Goal: Information Seeking & Learning: Learn about a topic

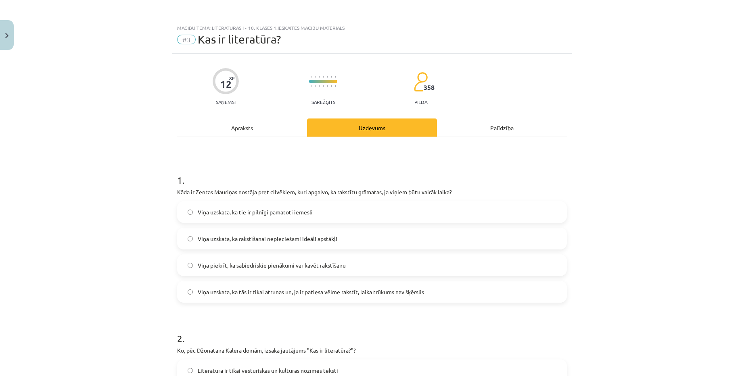
scroll to position [412, 0]
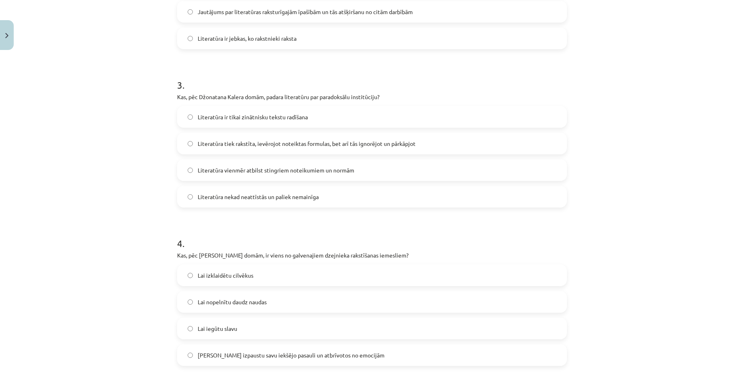
click at [650, 204] on div "Mācību tēma: Literatūras i - 10. klases 1.ieskaites mācību materiāls #3 Kas ir …" at bounding box center [372, 188] width 744 height 376
click at [316, 135] on label "Literatūra tiek rakstīta, ievērojot noteiktas formulas, bet arī tās ignorējot u…" at bounding box center [372, 144] width 388 height 20
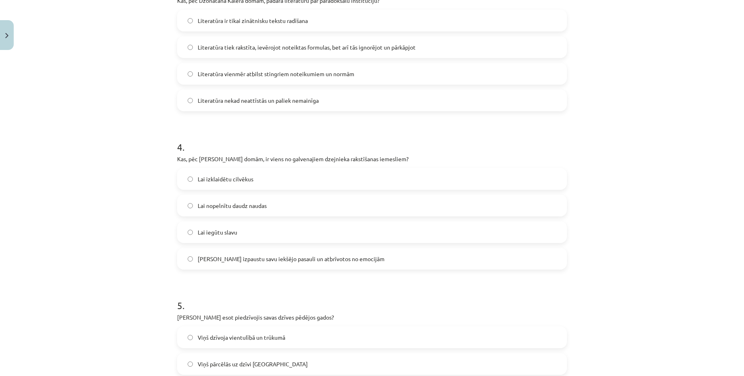
scroll to position [533, 0]
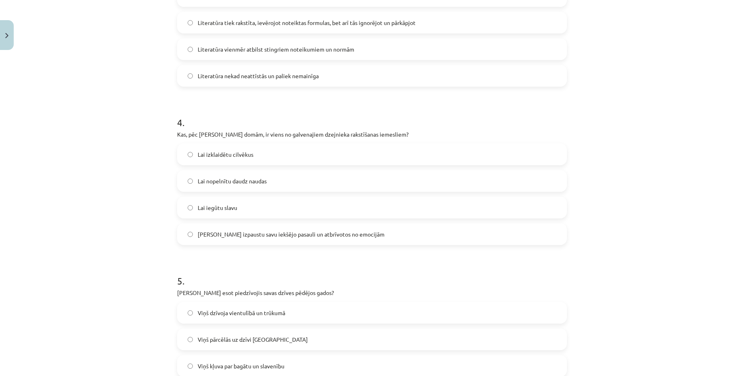
click at [304, 234] on span "[PERSON_NAME] izpaustu savu iekšējo pasauli un atbrīvotos no emocijām" at bounding box center [291, 234] width 187 height 8
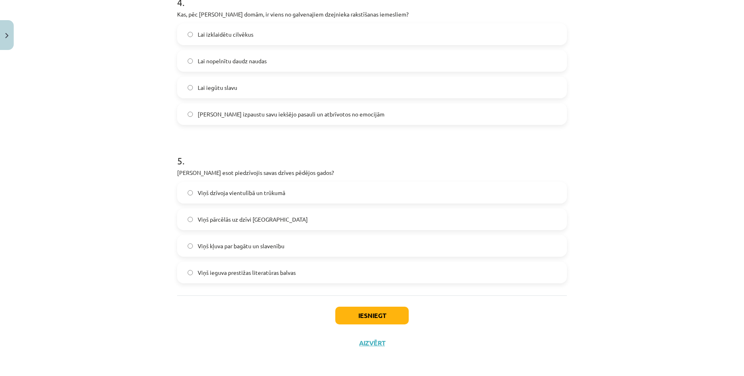
scroll to position [654, 0]
click at [323, 190] on label "Viņš dzīvoja vientulībā un trūkumā" at bounding box center [372, 192] width 388 height 20
click at [373, 302] on div "Iesniegt Aizvērt" at bounding box center [372, 323] width 390 height 56
click at [376, 306] on button "Iesniegt" at bounding box center [371, 315] width 73 height 18
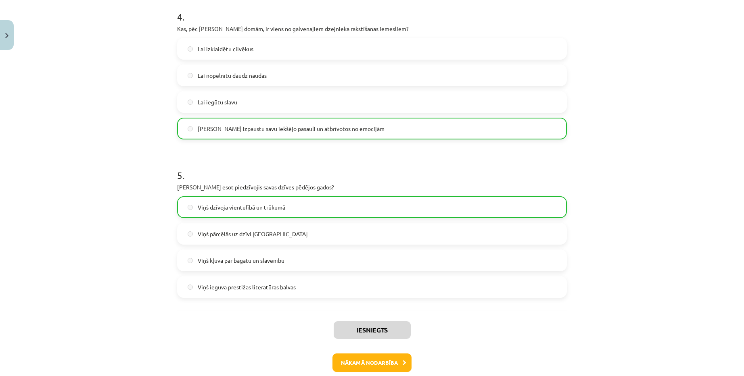
scroll to position [680, 0]
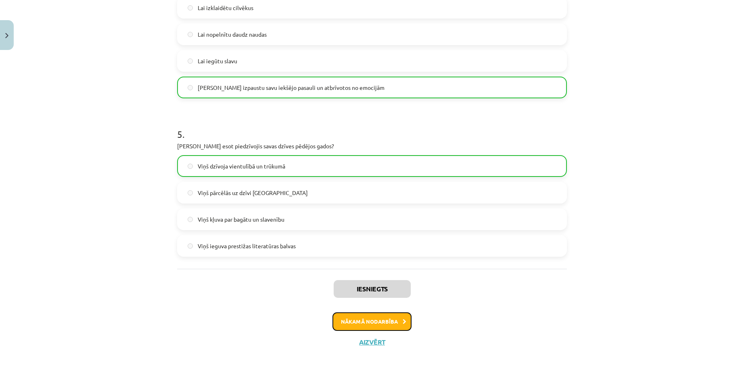
click at [366, 327] on button "Nākamā nodarbība" at bounding box center [371, 322] width 79 height 19
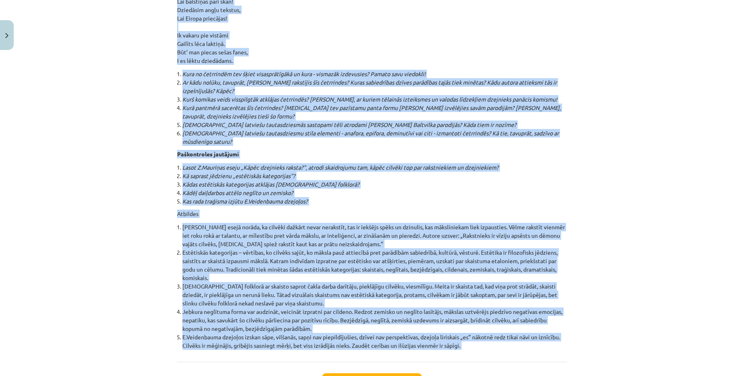
scroll to position [8560, 0]
copy div "Loremips do sitametcons adipis, eli seddoe temporinci utl etdolor, mag aliqua e…"
drag, startPoint x: 175, startPoint y: 37, endPoint x: 482, endPoint y: 278, distance: 389.8
click at [398, 373] on button "Sākt uzdevumu" at bounding box center [372, 382] width 100 height 18
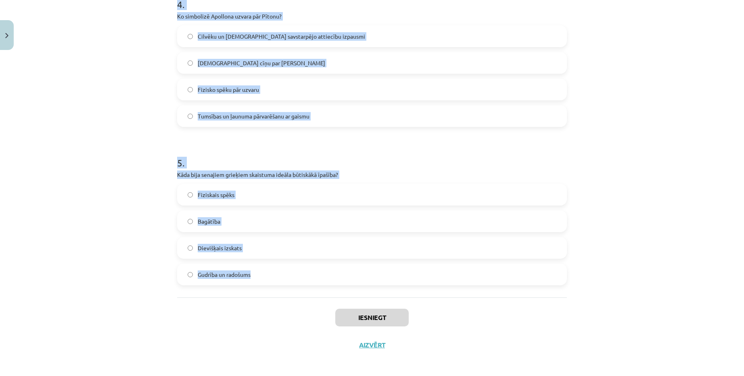
scroll to position [667, 0]
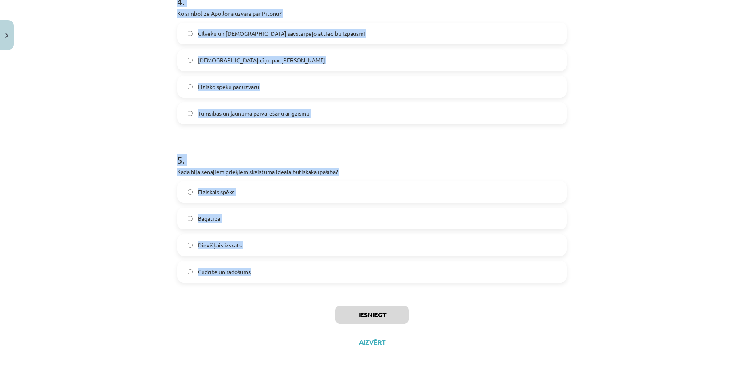
copy form "Kāda ir mākslas sociālā funkcija? Aizpildīt brīvo laiku Radīt sarežģītus prāta …"
drag, startPoint x: 174, startPoint y: 165, endPoint x: 411, endPoint y: 290, distance: 268.0
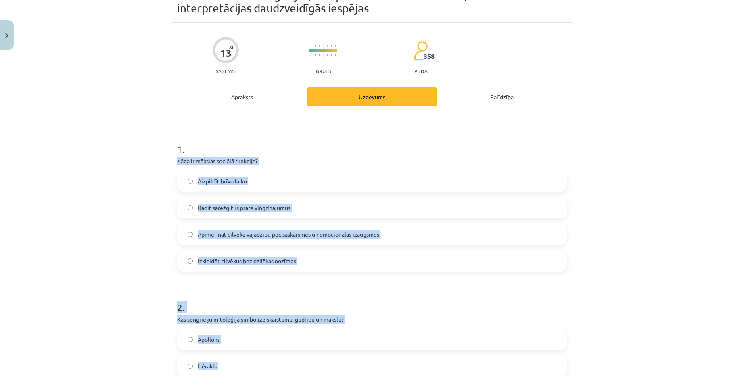
scroll to position [22, 0]
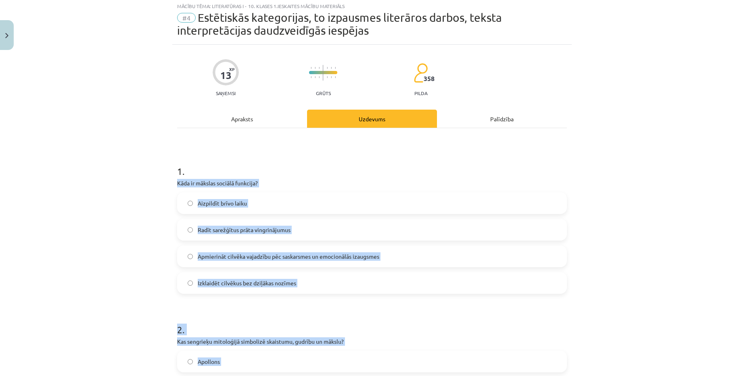
click at [602, 190] on div "Mācību tēma: Literatūras i - 10. klases 1.ieskaites mācību materiāls #4 Estētis…" at bounding box center [372, 188] width 744 height 376
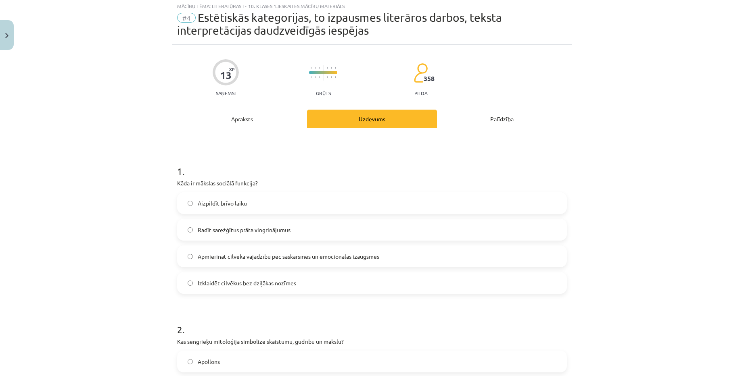
click at [359, 261] on label "Apmierināt cilvēka vajadzību pēc saskarsmes un emocionālās izaugsmes" at bounding box center [372, 256] width 388 height 20
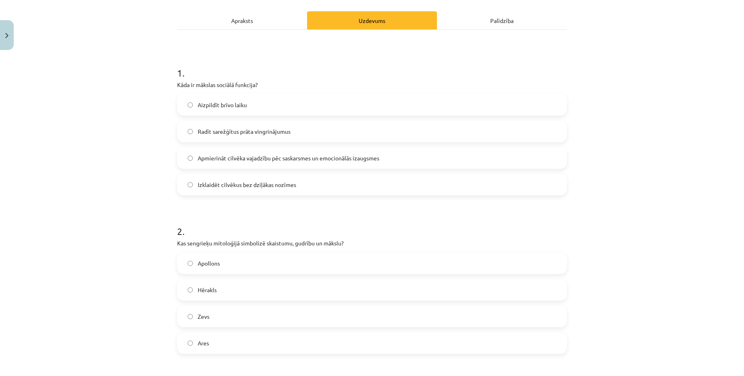
scroll to position [143, 0]
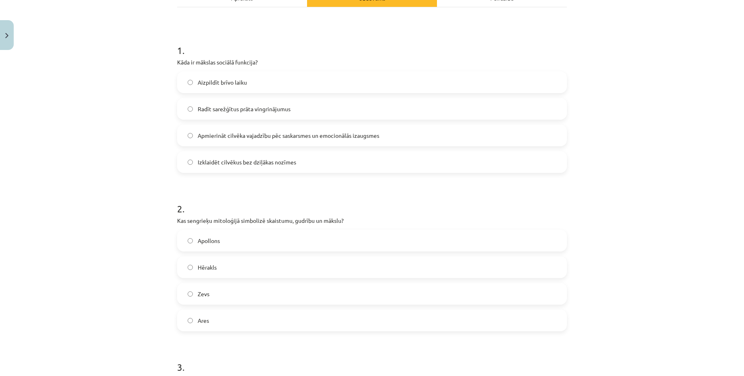
click at [277, 241] on label "Apollons" at bounding box center [372, 241] width 388 height 20
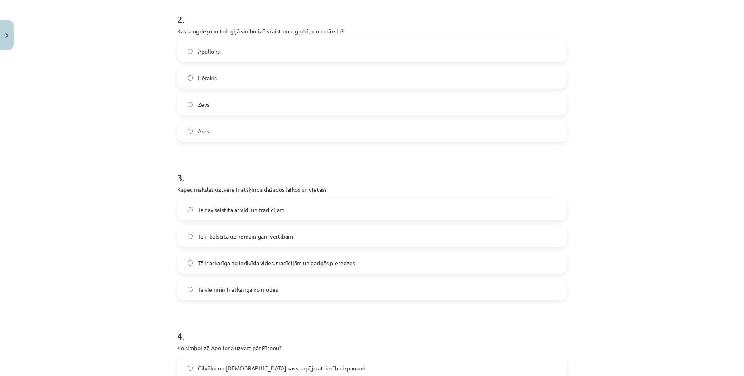
scroll to position [345, 0]
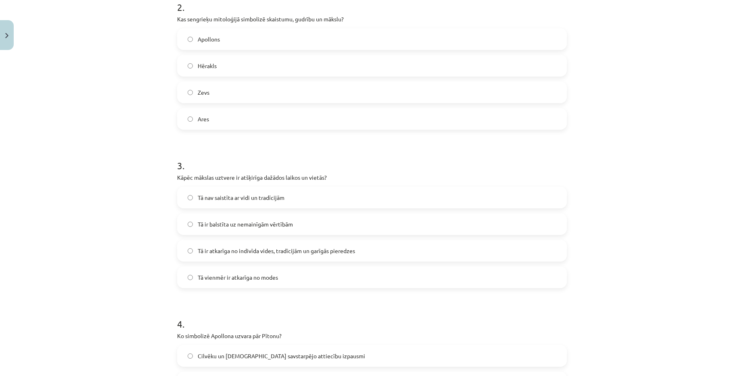
click at [309, 251] on span "Tā ir atkarīga no indivīda vides, tradīcijām un garīgās pieredzes" at bounding box center [276, 251] width 157 height 8
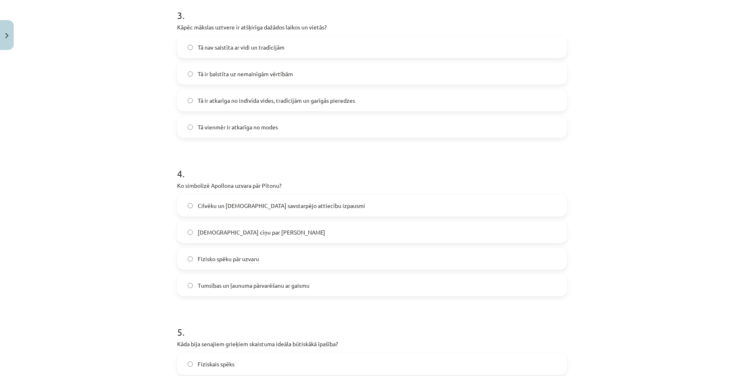
scroll to position [506, 0]
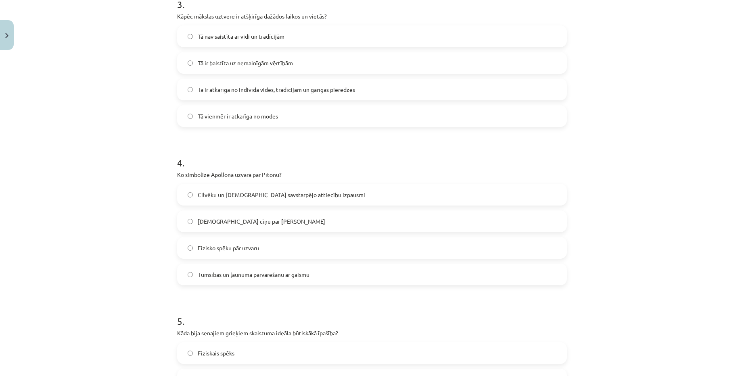
click at [318, 281] on label "Tumsības un ļaunuma pārvarēšanu ar gaismu" at bounding box center [372, 275] width 388 height 20
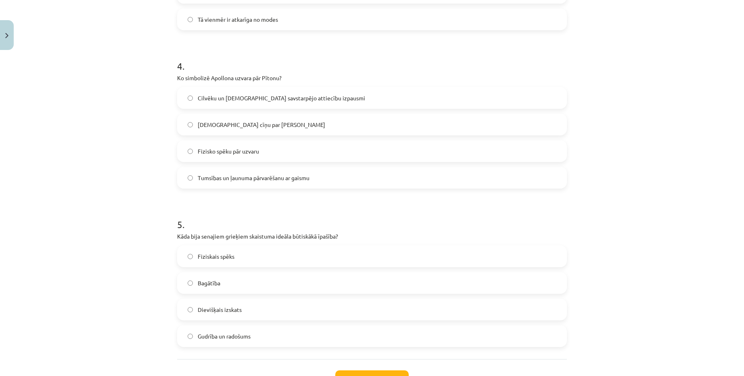
scroll to position [667, 0]
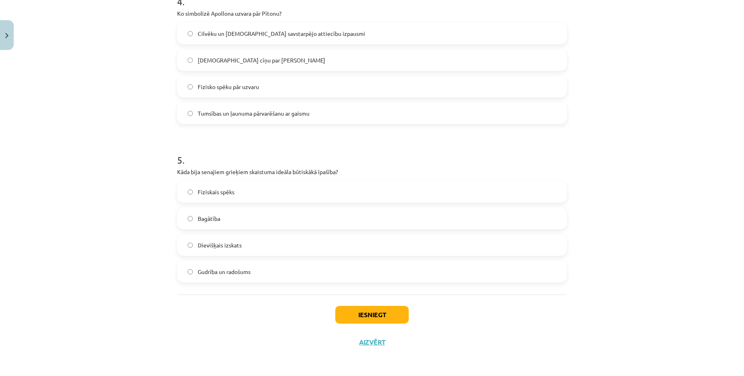
click at [292, 244] on label "Dievišķais izskats" at bounding box center [372, 245] width 388 height 20
click at [365, 320] on button "Iesniegt" at bounding box center [371, 315] width 73 height 18
click at [683, 246] on div "Mācību tēma: Literatūras i - 10. klases 1.ieskaites mācību materiāls #4 Estētis…" at bounding box center [372, 188] width 744 height 376
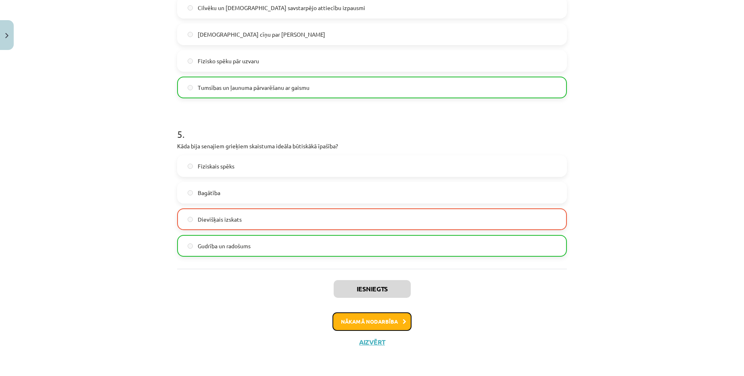
click at [391, 320] on button "Nākamā nodarbība" at bounding box center [371, 322] width 79 height 19
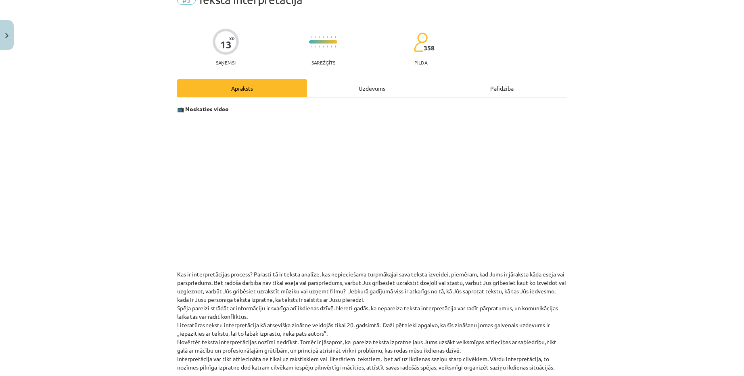
scroll to position [20, 0]
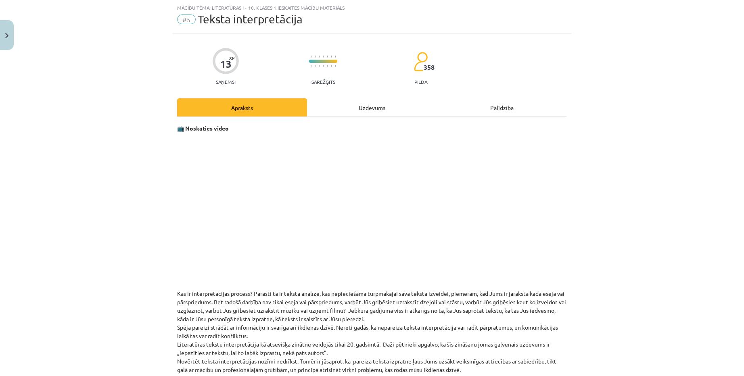
click at [362, 104] on div "Uzdevums" at bounding box center [372, 107] width 130 height 18
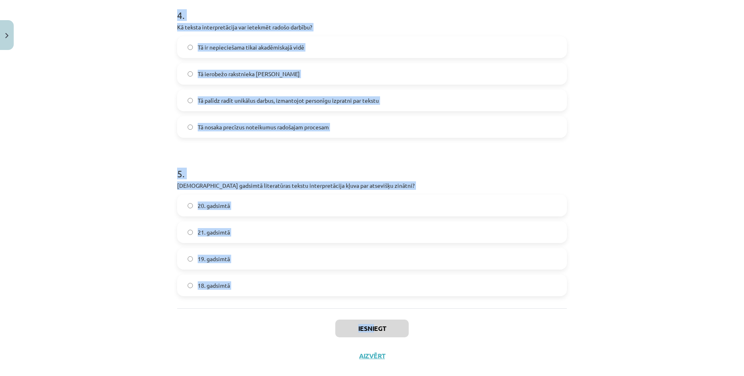
scroll to position [654, 0]
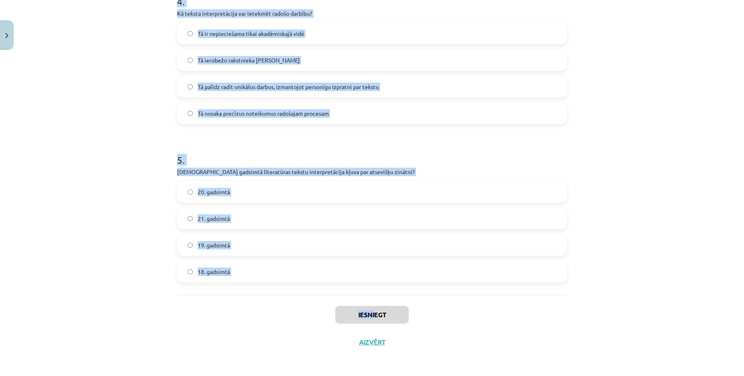
copy div "Kāpēc teksta interpretācija ir svarīga ikdienas dzīvē? Tā ir nepieciešama tikai…"
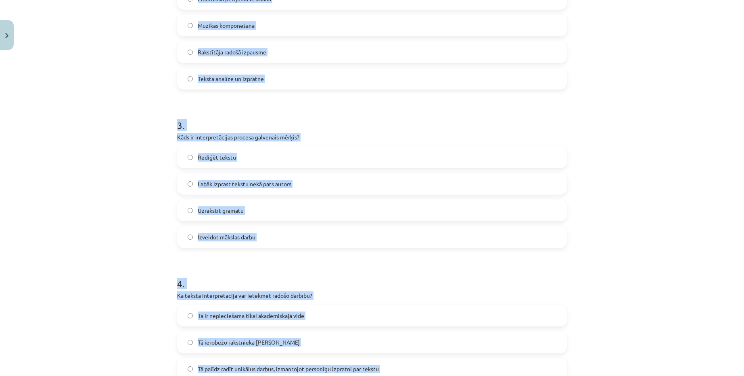
click at [98, 144] on div "Mācību tēma: Literatūras i - 10. klases 1.ieskaites mācību materiāls #5 Teksta …" at bounding box center [372, 188] width 744 height 376
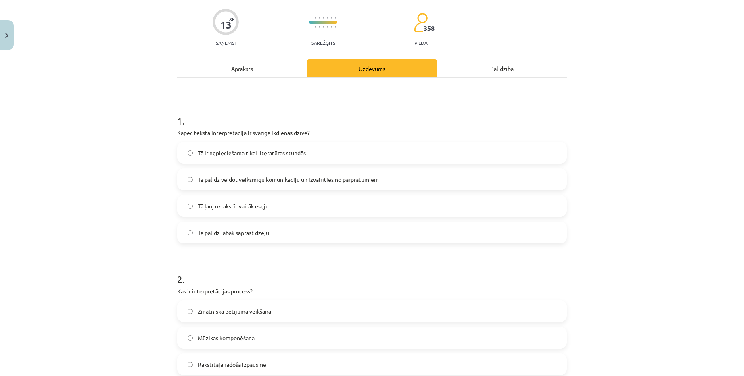
scroll to position [49, 0]
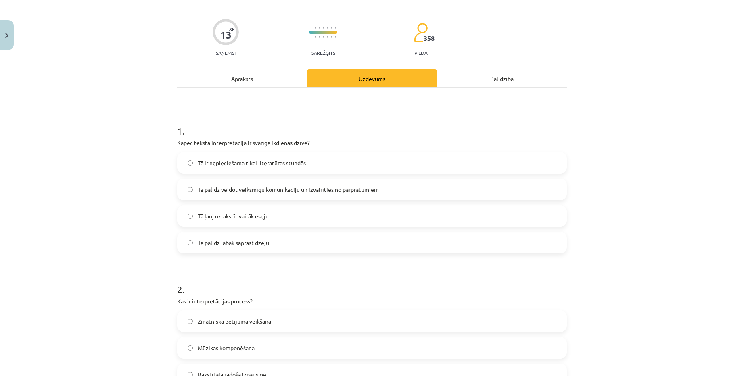
click at [298, 194] on label "Tā palīdz veidot veiksmīgu komunikāciju un izvairīties no pārpratumiem" at bounding box center [372, 190] width 388 height 20
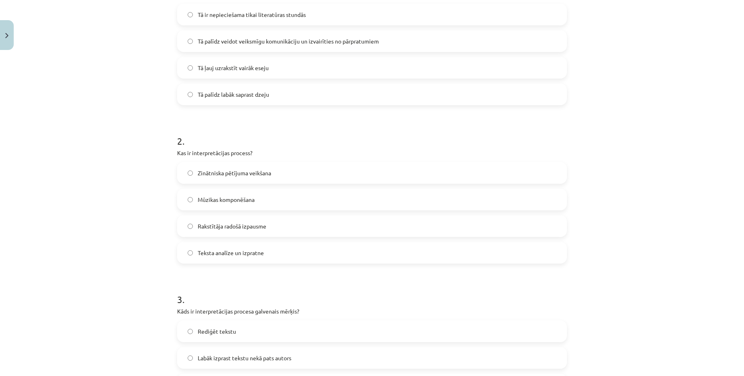
scroll to position [211, 0]
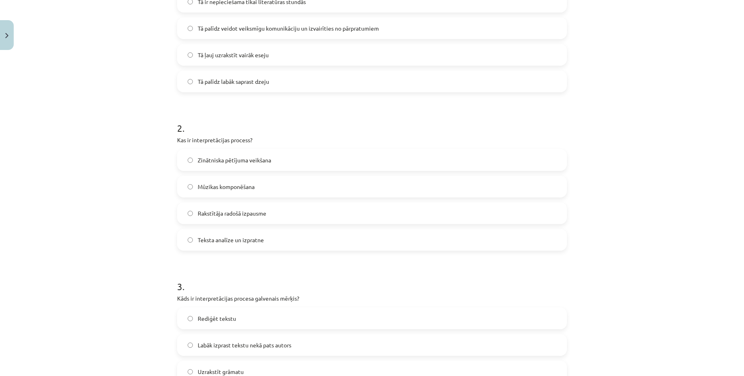
click at [280, 234] on label "Teksta analīze un izpratne" at bounding box center [372, 240] width 388 height 20
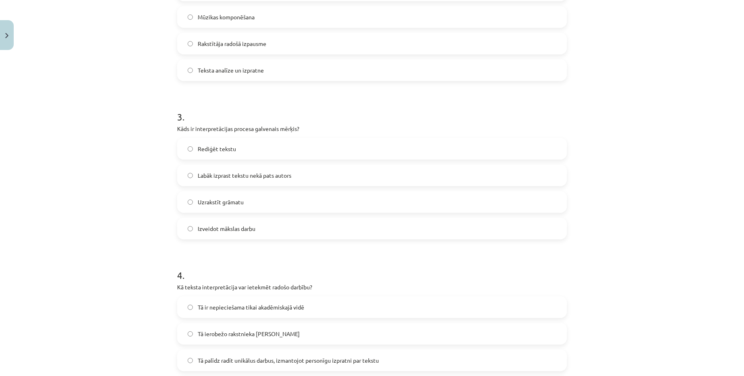
scroll to position [372, 0]
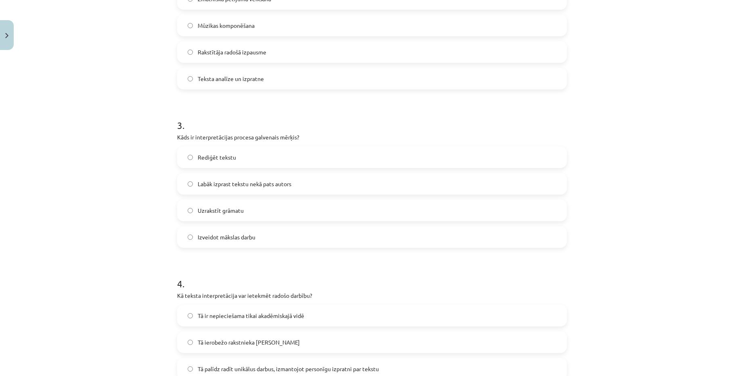
click at [318, 182] on label "Labāk izprast tekstu nekā pats autors" at bounding box center [372, 184] width 388 height 20
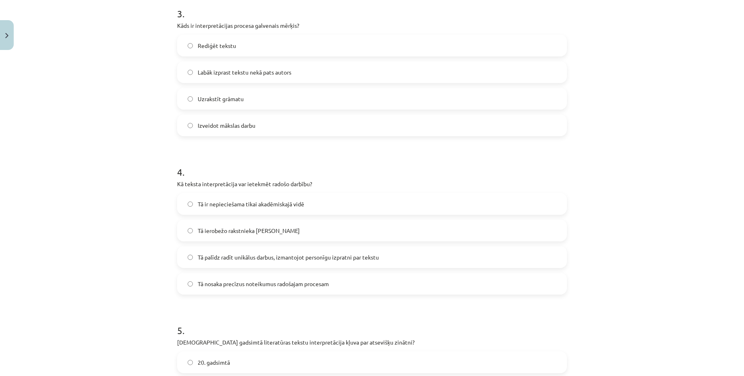
scroll to position [493, 0]
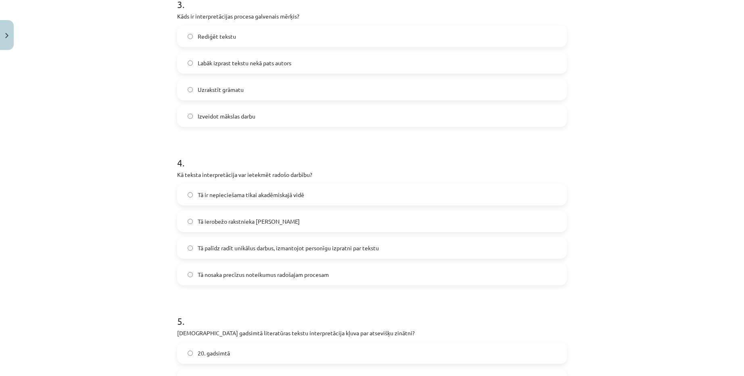
click at [322, 192] on label "Tā ir nepieciešama tikai akadēmiskajā vidē" at bounding box center [372, 195] width 388 height 20
click at [294, 244] on span "Tā palīdz radīt unikālus darbus, izmantojot personīgu izpratni par tekstu" at bounding box center [288, 248] width 181 height 8
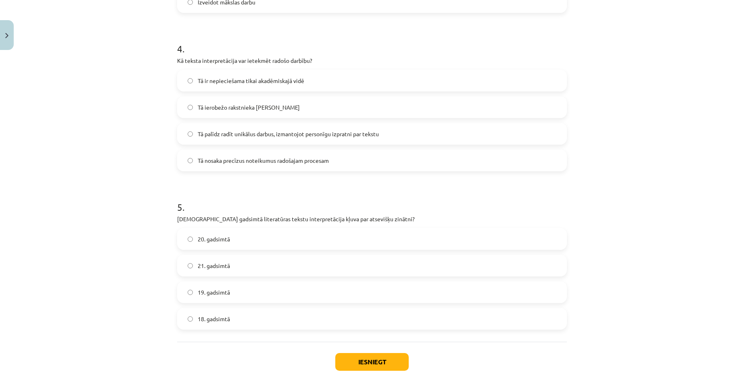
scroll to position [614, 0]
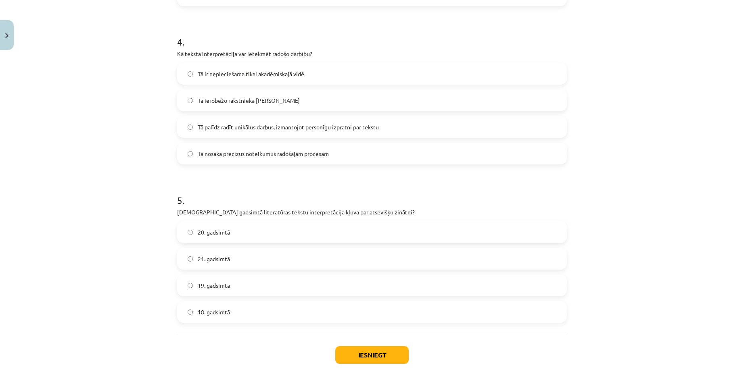
click at [310, 238] on label "20. gadsimtā" at bounding box center [372, 232] width 388 height 20
click at [365, 357] on button "Iesniegt" at bounding box center [371, 356] width 73 height 18
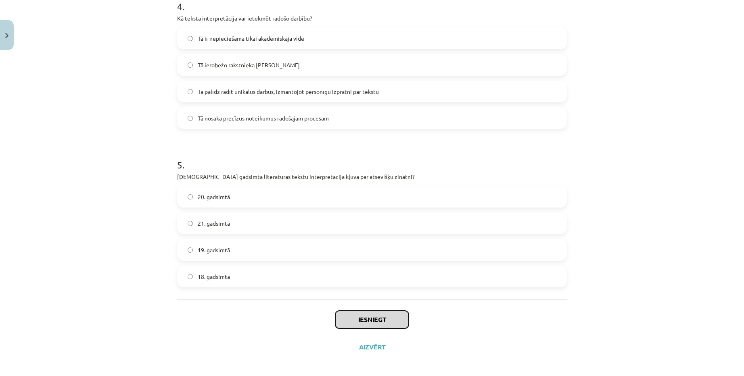
scroll to position [654, 0]
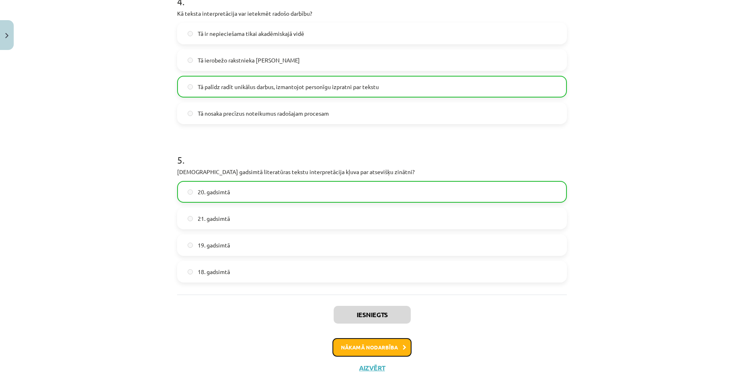
click at [399, 342] on button "Nākamā nodarbība" at bounding box center [371, 347] width 79 height 19
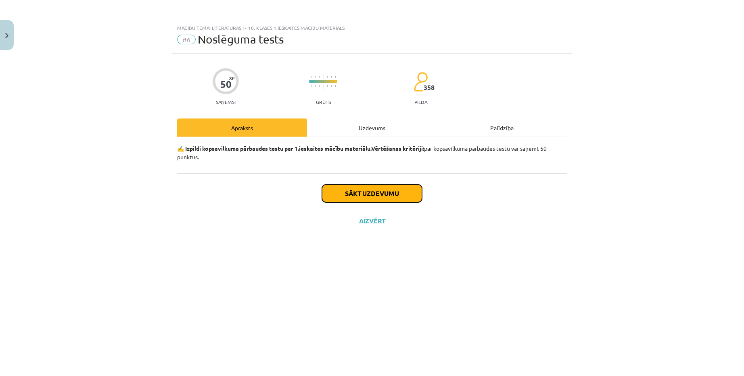
click at [382, 192] on button "Sākt uzdevumu" at bounding box center [372, 194] width 100 height 18
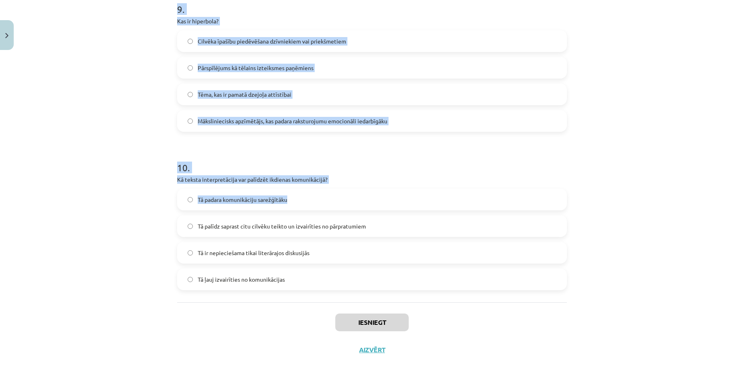
scroll to position [1447, 0]
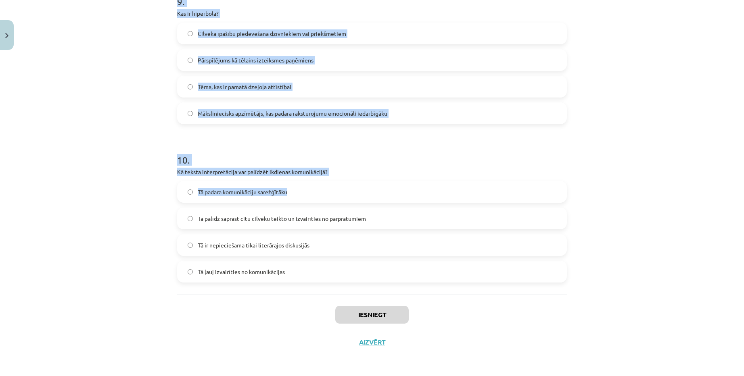
drag, startPoint x: 175, startPoint y: 110, endPoint x: 380, endPoint y: 198, distance: 223.4
click at [642, 188] on div "Mācību tēma: Literatūras i - 10. klases 1.ieskaites mācību materiāls #6 Noslēgu…" at bounding box center [372, 188] width 744 height 376
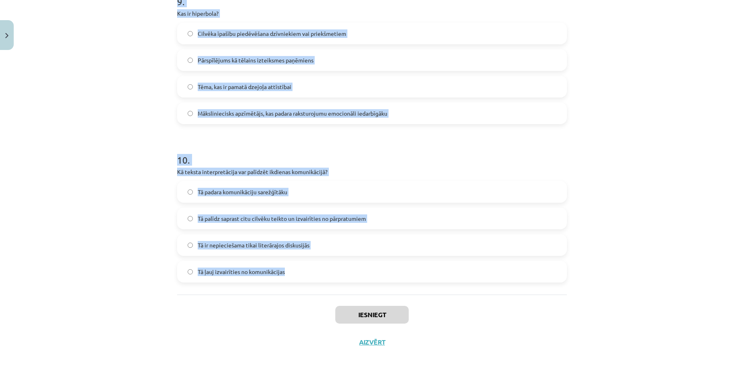
copy form "Lor ipsumdol sitametcons adipisci? Elit seddoeiu temporinci, utl etdolore ma al…"
drag, startPoint x: 174, startPoint y: 191, endPoint x: 397, endPoint y: 289, distance: 243.1
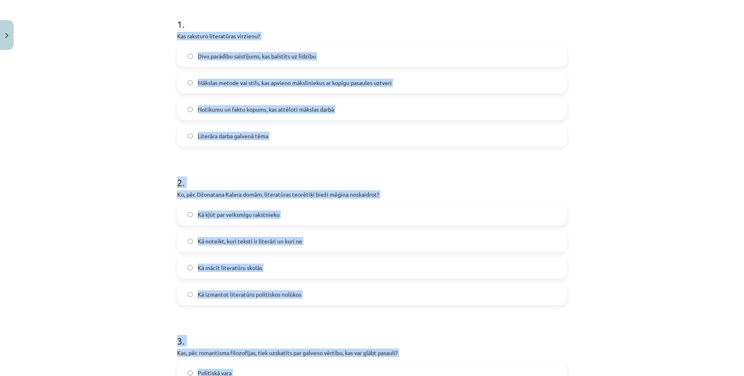
click at [119, 145] on div "Mācību tēma: Literatūras i - 10. klases 1.ieskaites mācību materiāls #6 Noslēgu…" at bounding box center [372, 188] width 744 height 376
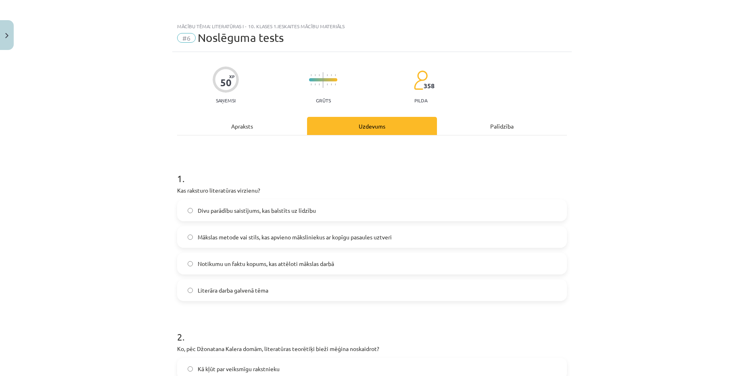
scroll to position [0, 0]
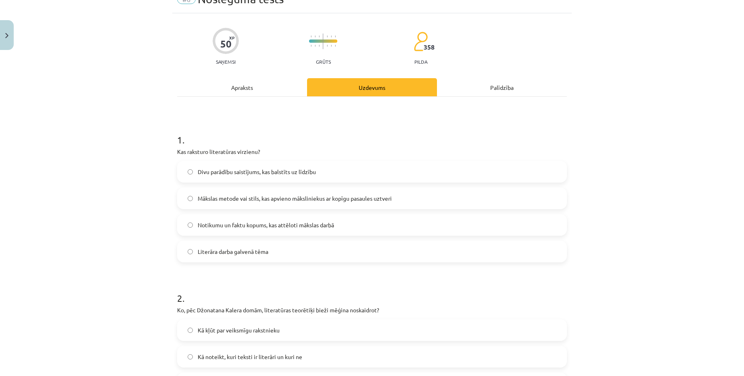
click at [274, 195] on span "Mākslas metode vai stils, kas apvieno māksliniekus ar kopīgu pasaules uztveri" at bounding box center [295, 198] width 194 height 8
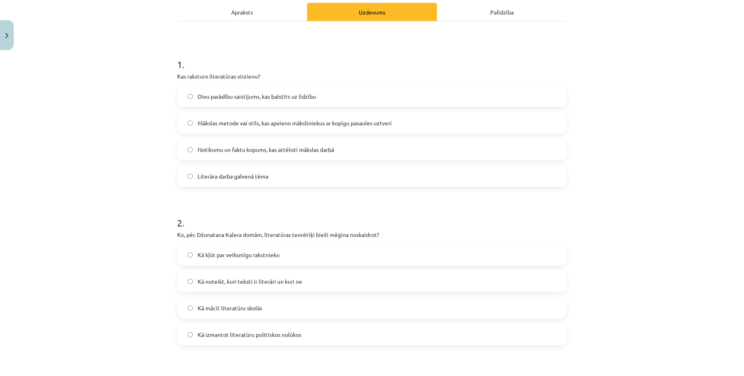
scroll to position [161, 0]
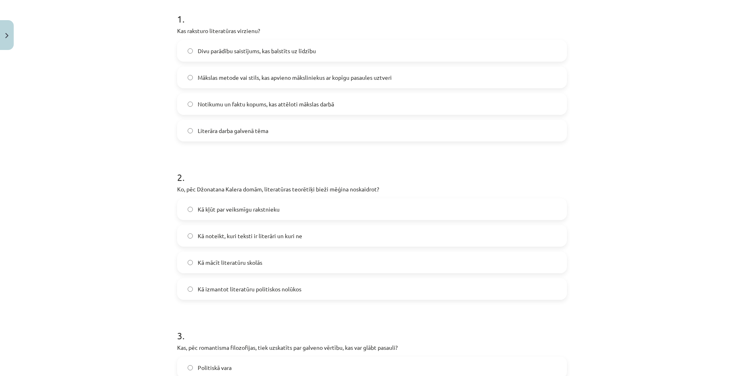
click at [301, 228] on label "Kā noteikt, kuri teksti ir literāri un kuri ne" at bounding box center [372, 236] width 388 height 20
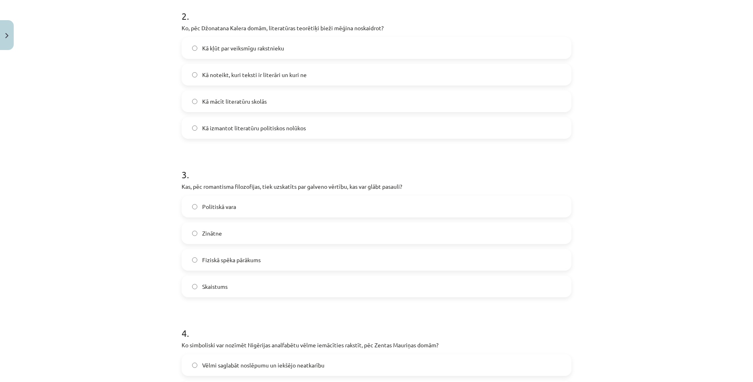
drag, startPoint x: 283, startPoint y: 287, endPoint x: 290, endPoint y: 277, distance: 11.9
click at [284, 287] on label "Skaistums" at bounding box center [376, 286] width 388 height 20
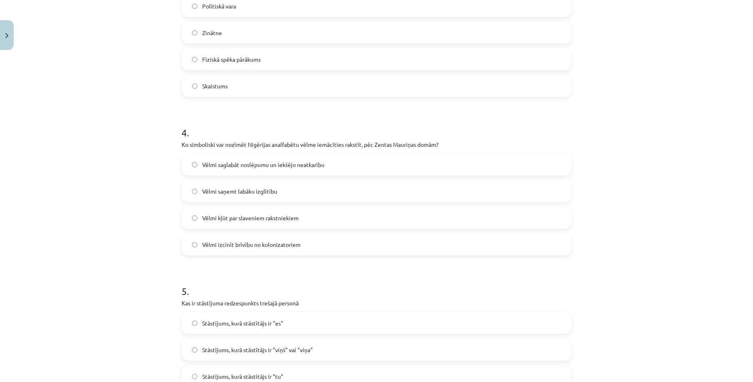
scroll to position [524, 0]
click at [276, 242] on span "Vēlmi izcīnīt brīvību no kolonizatoriem" at bounding box center [251, 243] width 98 height 8
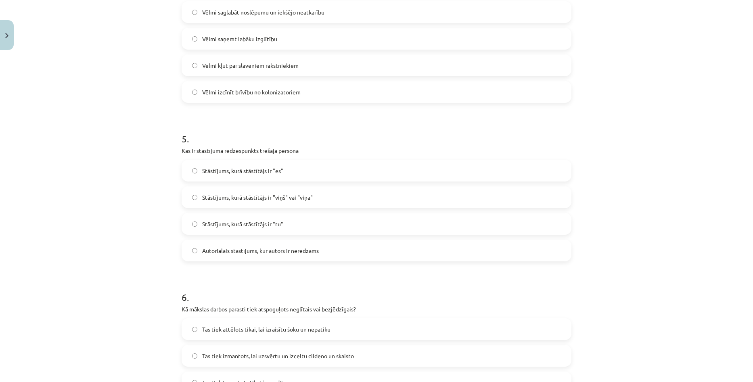
scroll to position [686, 0]
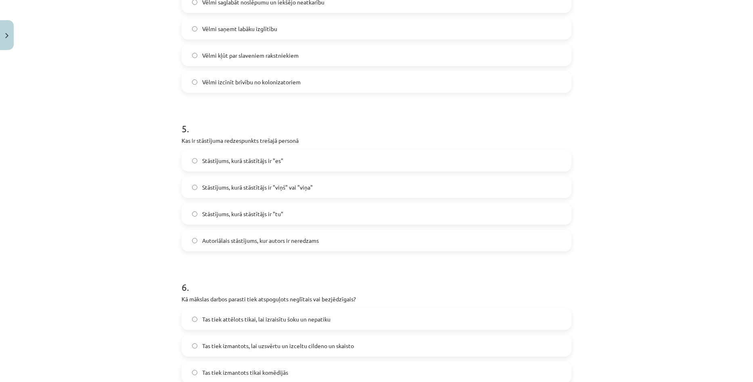
click at [360, 179] on label "Stāstījums, kurā stāstītājs ir "viņš" vai "viņa"" at bounding box center [376, 187] width 388 height 20
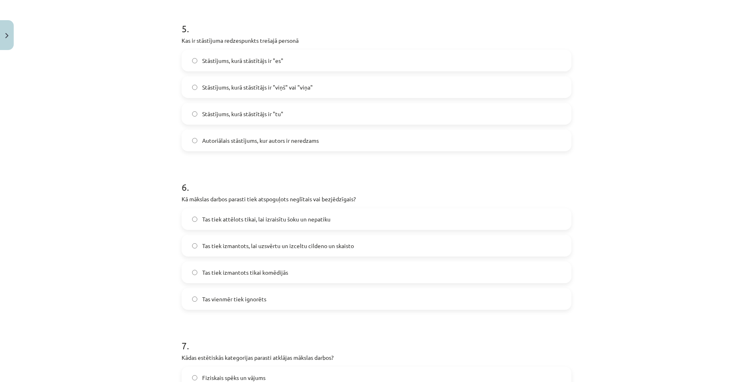
scroll to position [807, 0]
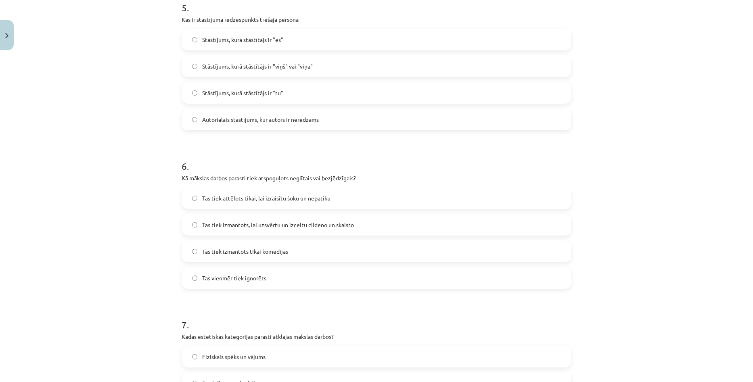
click at [328, 229] on label "Tas tiek izmantots, lai uzsvērtu un izceltu cildeno un skaisto" at bounding box center [376, 225] width 388 height 20
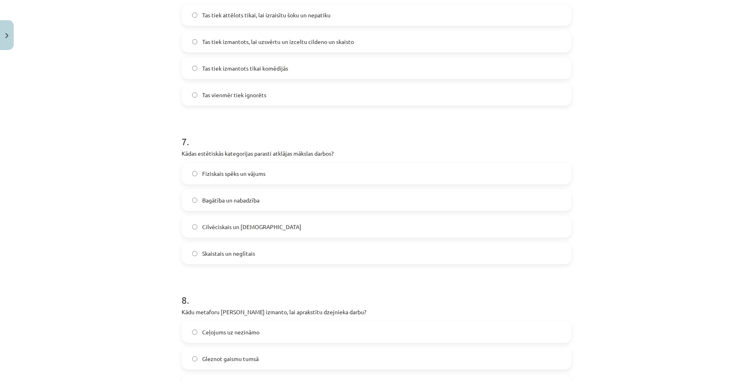
scroll to position [1009, 0]
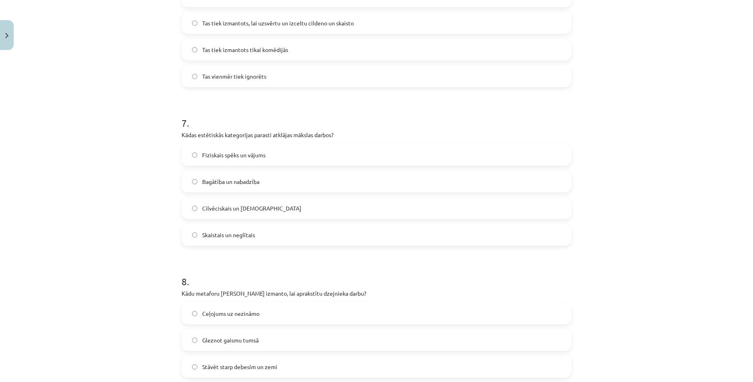
click at [287, 242] on label "Skaistais un neglītais" at bounding box center [376, 235] width 388 height 20
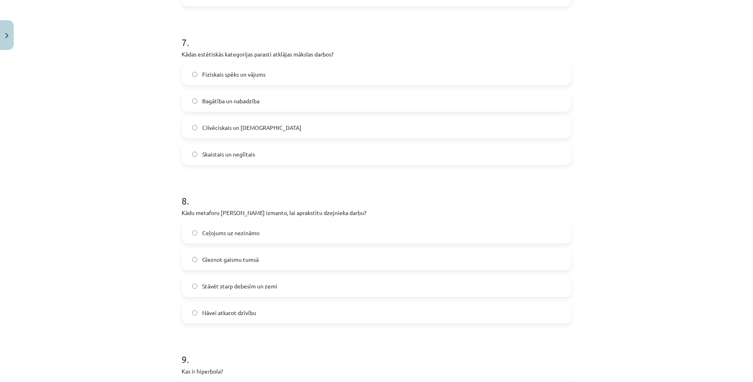
click at [282, 235] on label "Ceļojums uz nezināmo" at bounding box center [376, 233] width 388 height 20
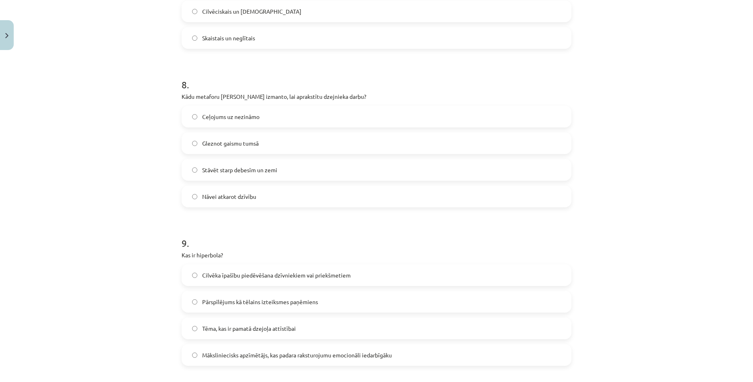
scroll to position [1251, 0]
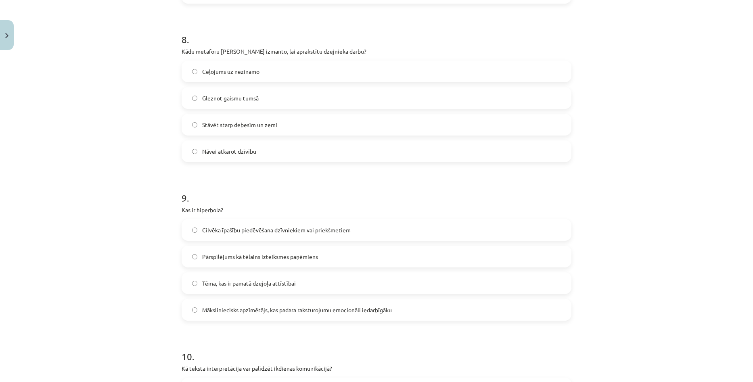
click at [286, 303] on label "Māksliniecisks apzīmētājs, kas padara raksturojumu emocionāli iedarbīgāku" at bounding box center [376, 310] width 388 height 20
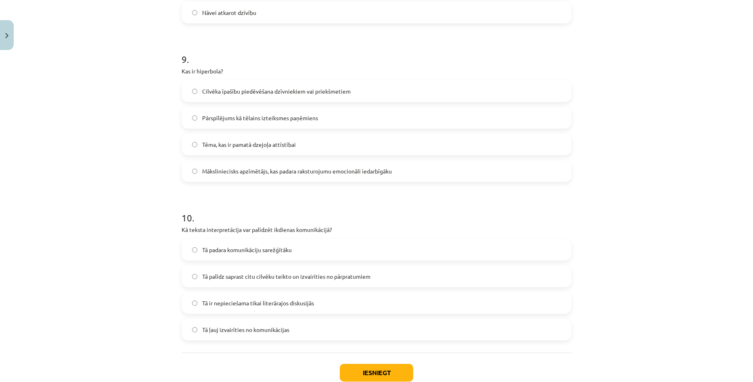
scroll to position [1441, 0]
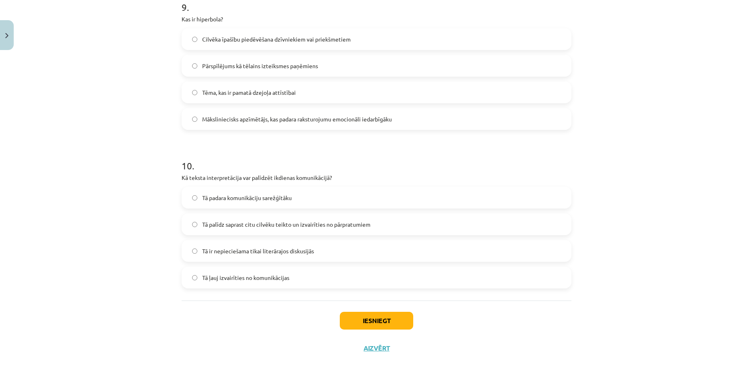
click at [309, 225] on span "Tā palīdz saprast citu cilvēku teikto un izvairīties no pārpratumiem" at bounding box center [286, 224] width 168 height 8
click at [380, 316] on button "Iesniegt" at bounding box center [376, 321] width 73 height 18
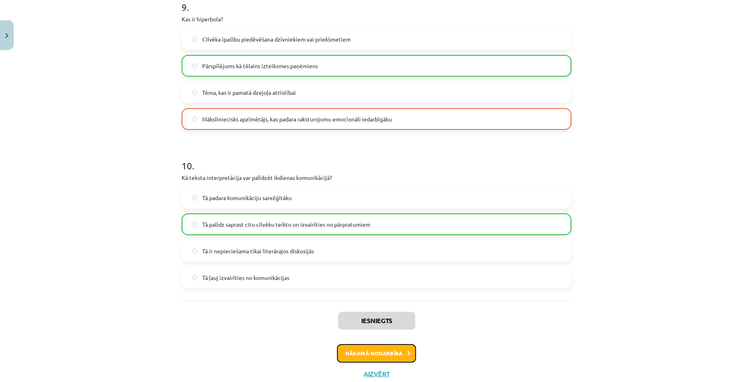
click at [397, 352] on button "Nākamā nodarbība" at bounding box center [376, 353] width 79 height 19
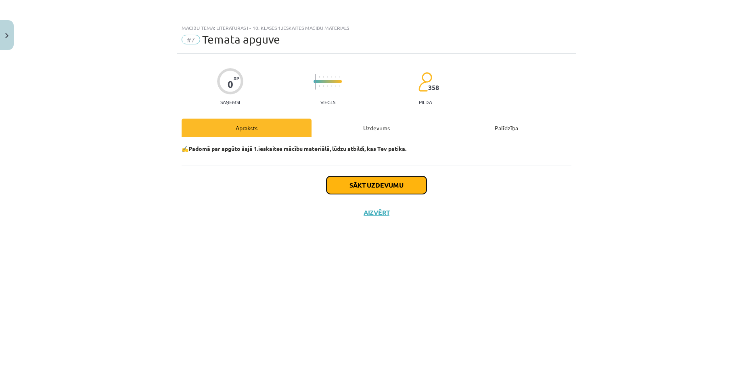
click at [382, 186] on button "Sākt uzdevumu" at bounding box center [376, 185] width 100 height 18
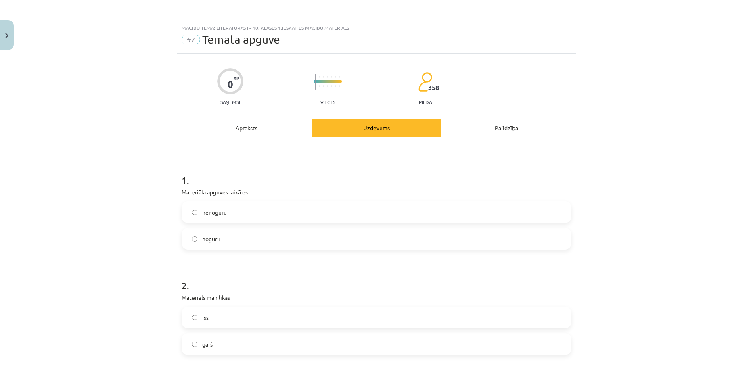
click at [301, 241] on label "noguru" at bounding box center [376, 239] width 388 height 20
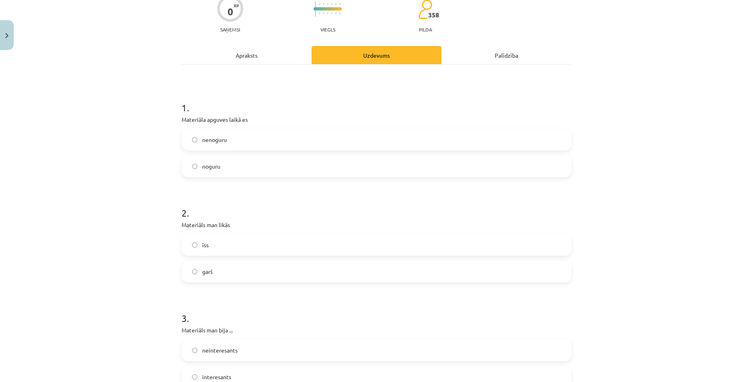
scroll to position [81, 0]
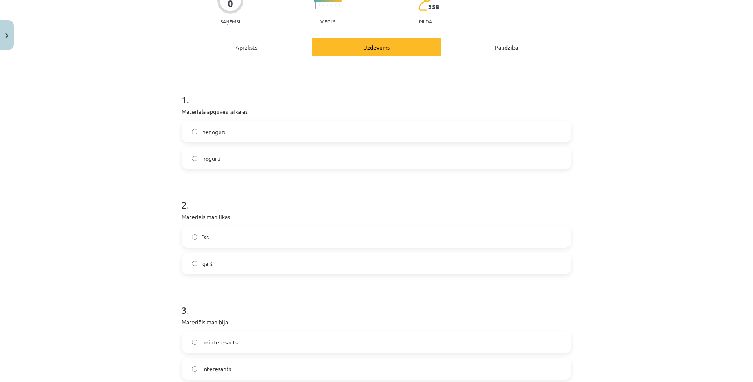
click at [300, 257] on label "garš" at bounding box center [376, 263] width 388 height 20
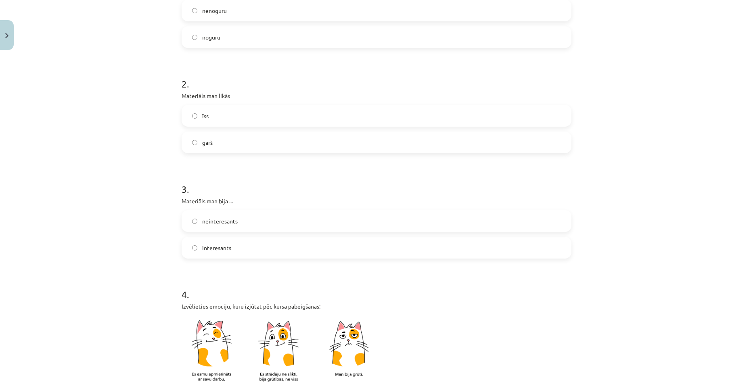
click at [294, 227] on label "neinteresants" at bounding box center [376, 221] width 388 height 20
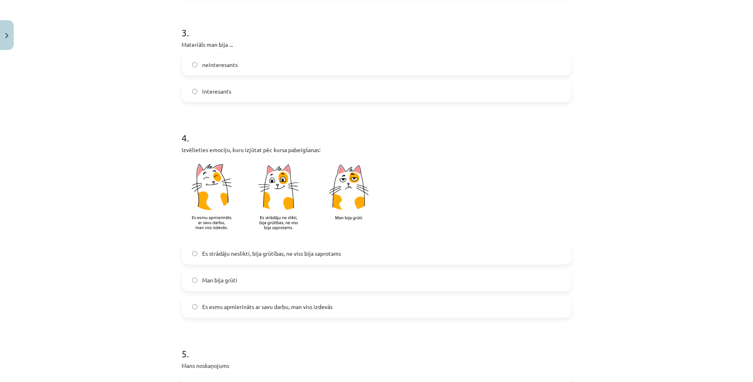
scroll to position [363, 0]
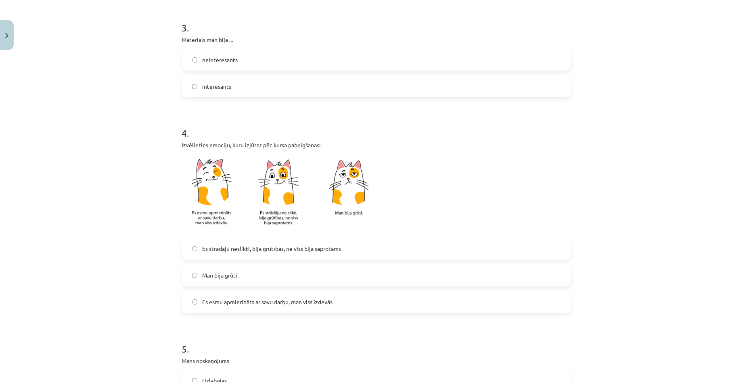
click at [317, 251] on span "Es strādāju neslikti, bija grūtības, ne viss bija saprotams" at bounding box center [271, 248] width 139 height 8
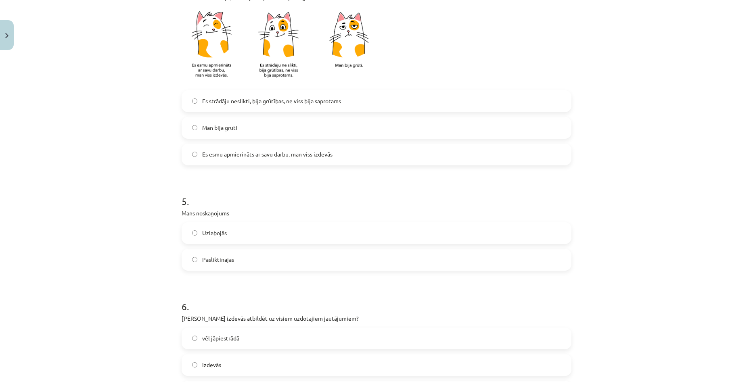
scroll to position [524, 0]
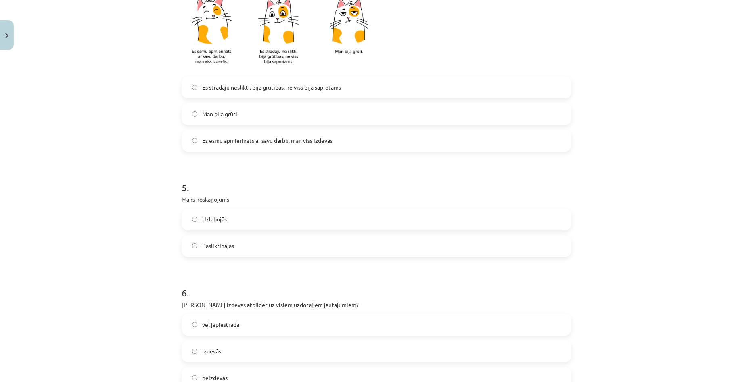
click at [290, 236] on label "Pasliktinājās" at bounding box center [376, 246] width 388 height 20
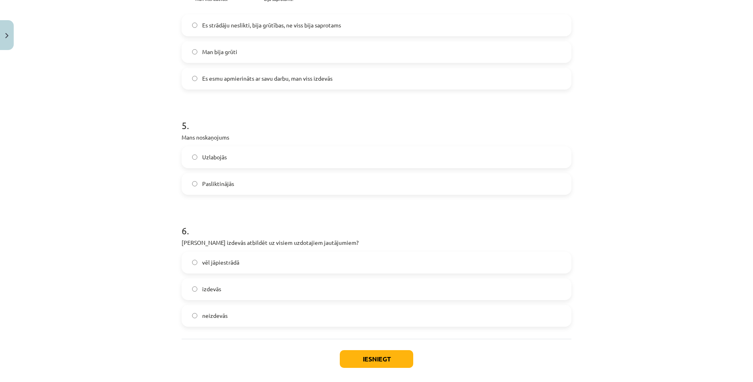
scroll to position [605, 0]
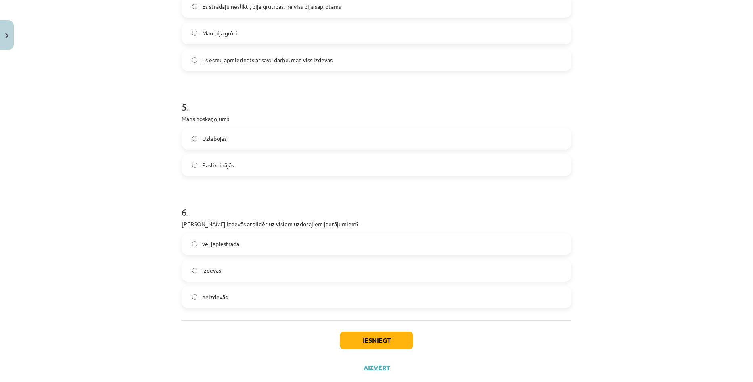
click at [290, 236] on label "vēl jāpiestrādā" at bounding box center [376, 244] width 388 height 20
click at [360, 336] on button "Iesniegt" at bounding box center [376, 341] width 73 height 18
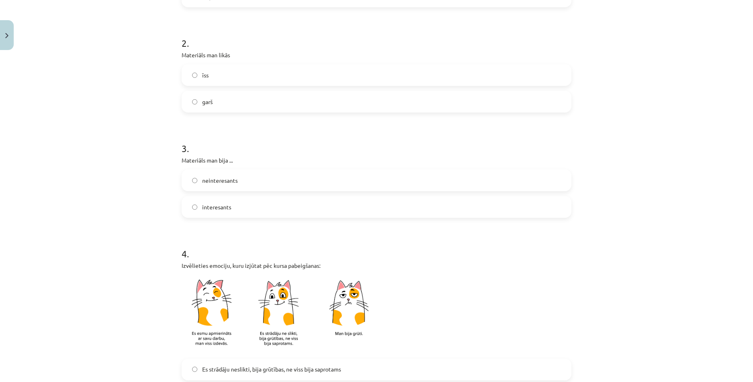
scroll to position [81, 0]
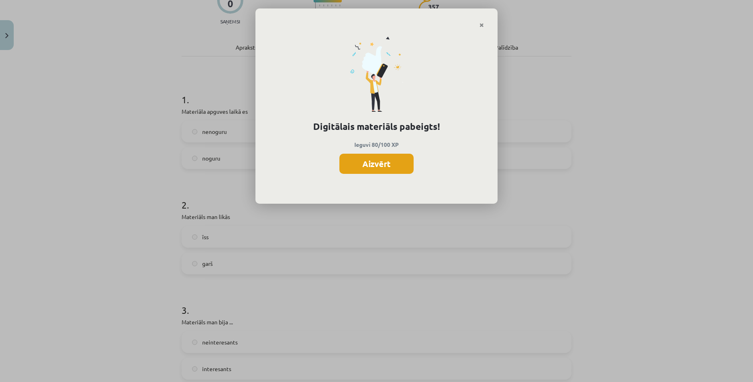
click at [380, 168] on button "Aizvērt" at bounding box center [376, 164] width 74 height 20
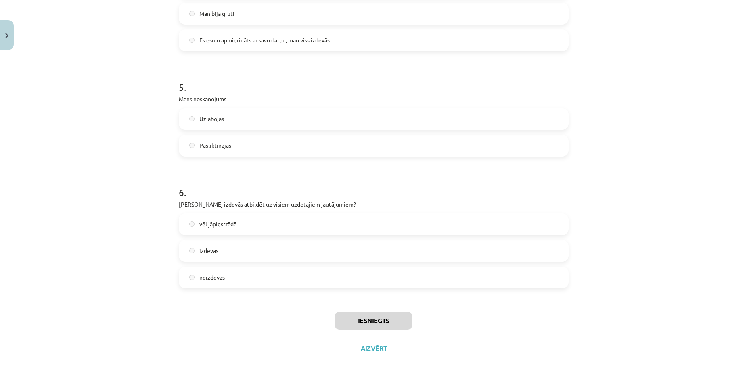
scroll to position [40, 0]
click at [373, 352] on div "Iesniegts Aizvērt" at bounding box center [374, 329] width 390 height 56
click at [372, 350] on button "Aizvērt" at bounding box center [373, 348] width 31 height 8
